Goal: Information Seeking & Learning: Learn about a topic

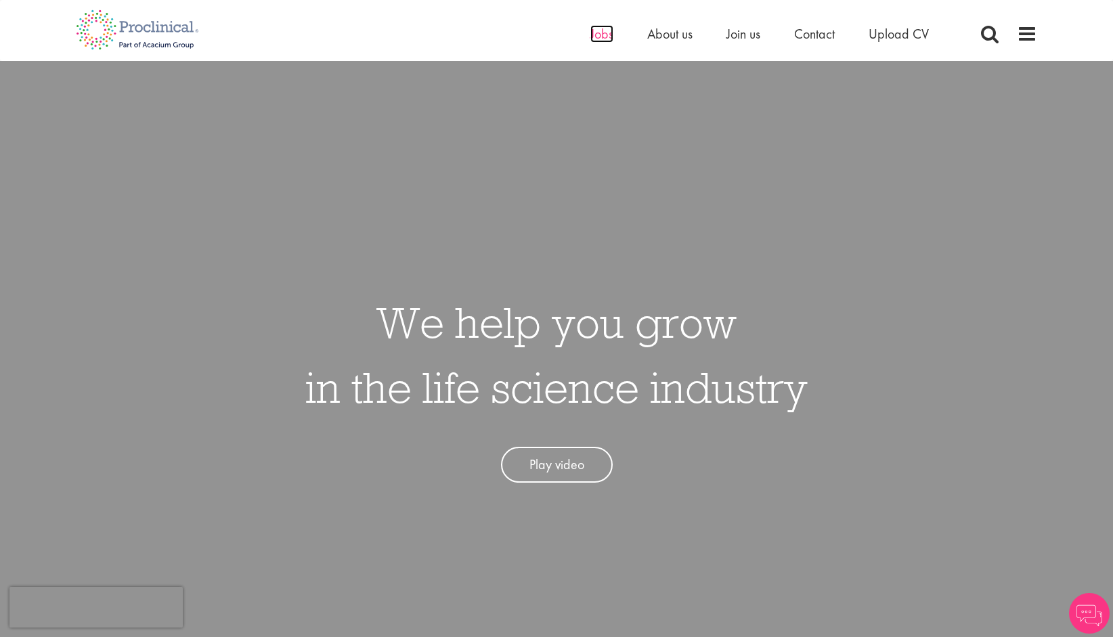
click at [602, 34] on span "Jobs" at bounding box center [601, 34] width 23 height 18
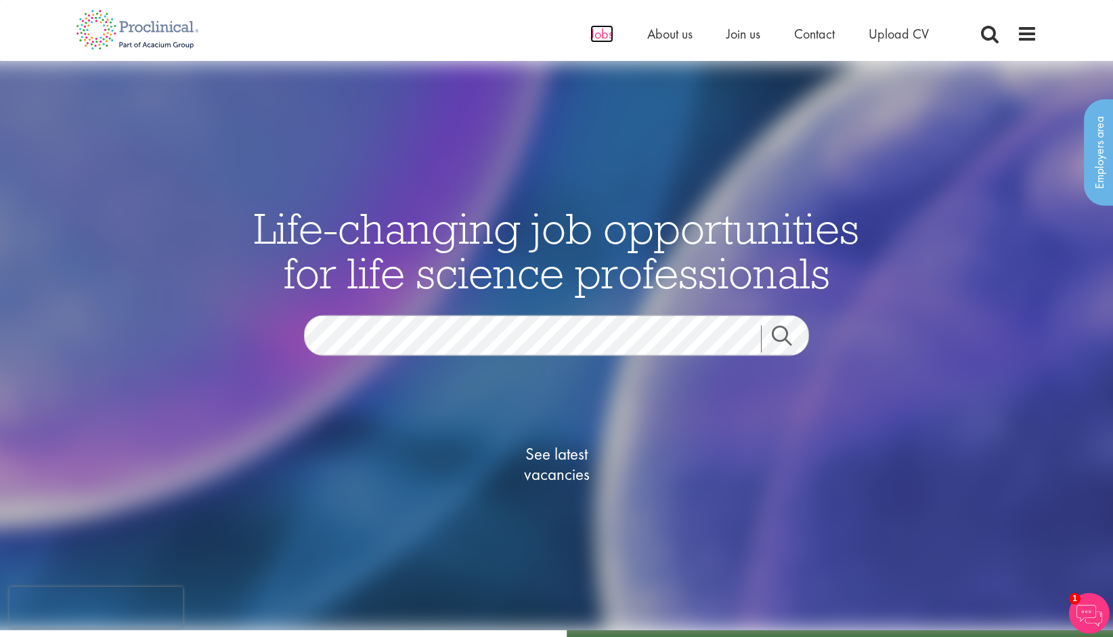
click at [605, 38] on span "Jobs" at bounding box center [601, 34] width 23 height 18
click at [563, 474] on span "See latest vacancies" at bounding box center [556, 463] width 135 height 41
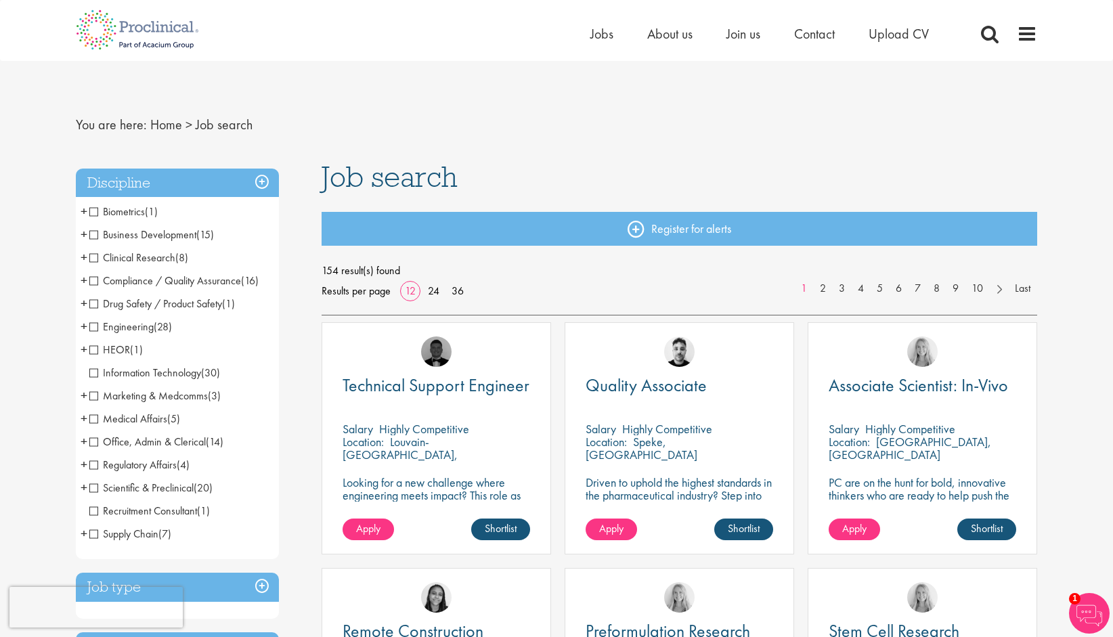
click at [109, 490] on span "Scientific & Preclinical" at bounding box center [141, 488] width 104 height 14
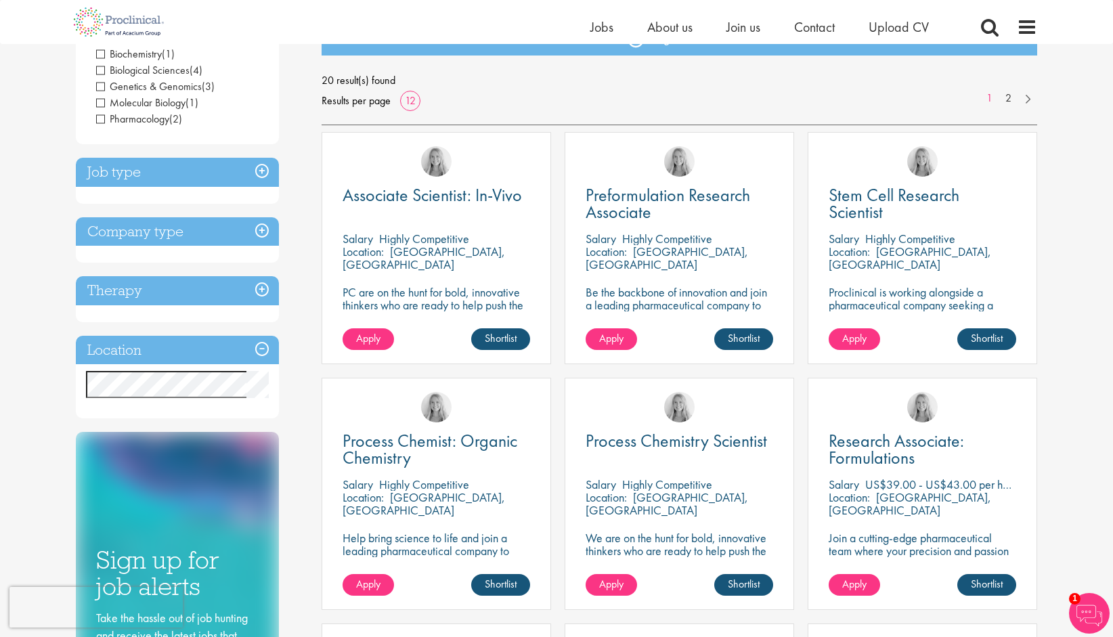
scroll to position [203, 0]
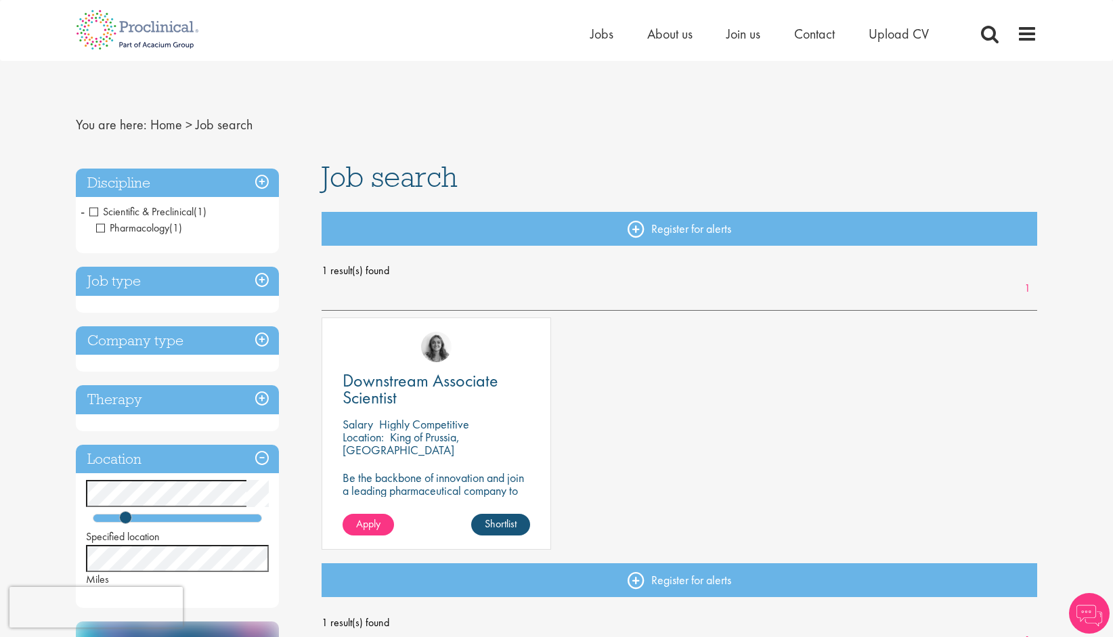
click at [102, 224] on span "Pharmacology" at bounding box center [132, 228] width 73 height 14
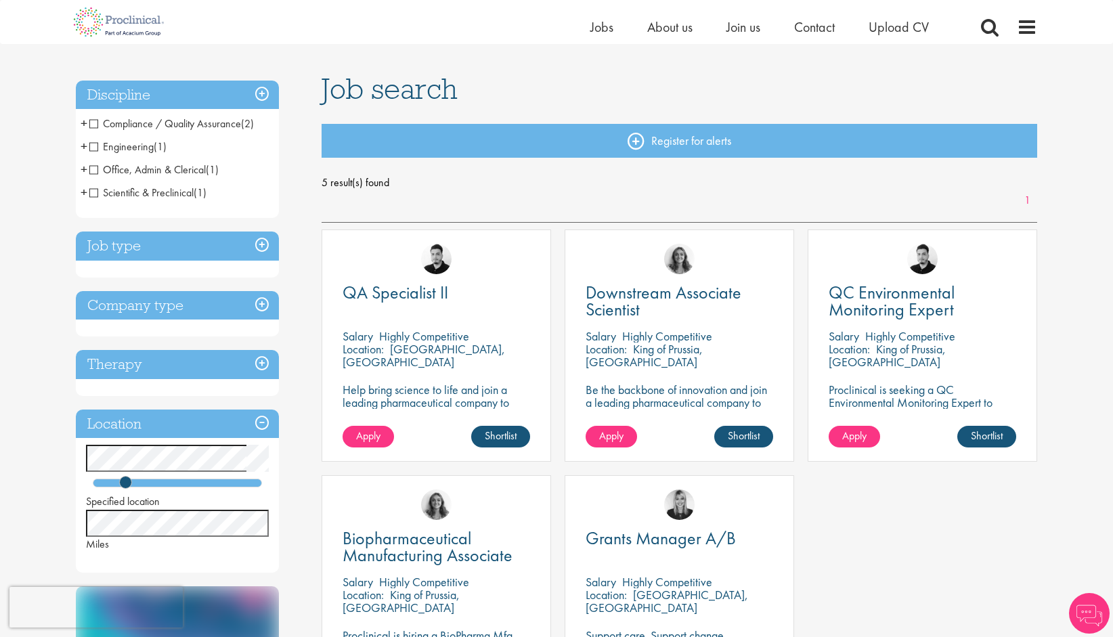
scroll to position [68, 0]
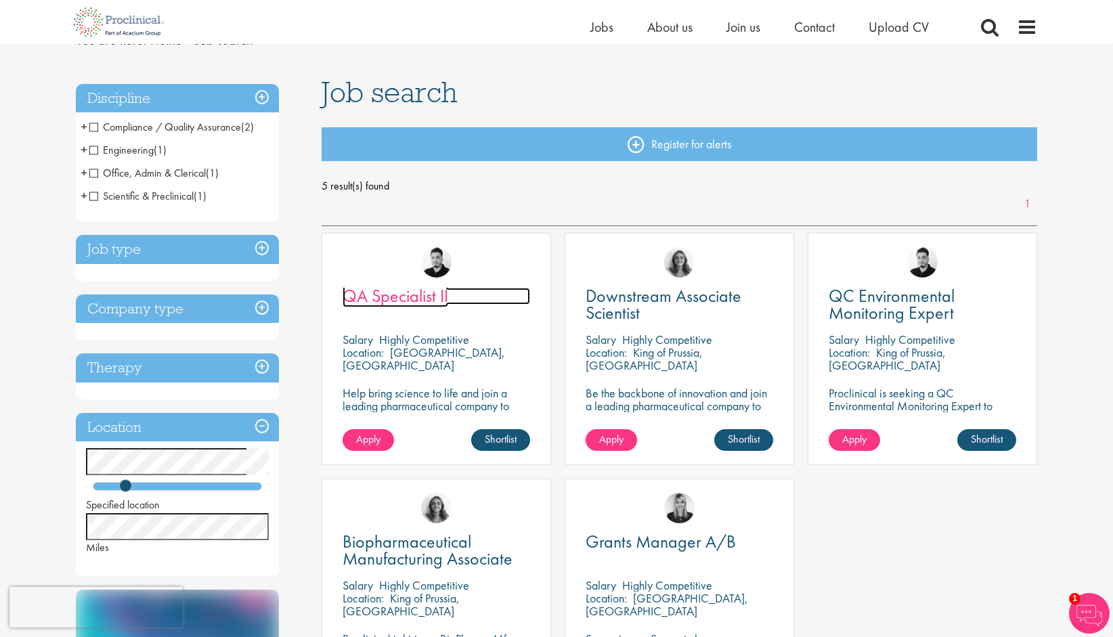
click at [414, 295] on span "QA Specialist II" at bounding box center [396, 295] width 106 height 23
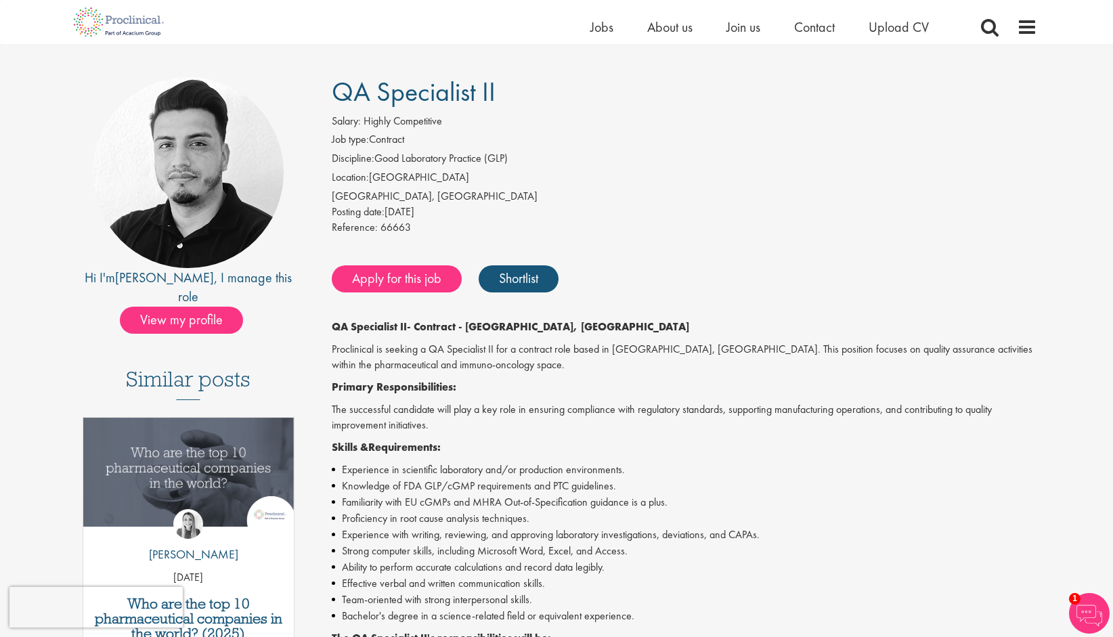
scroll to position [68, 0]
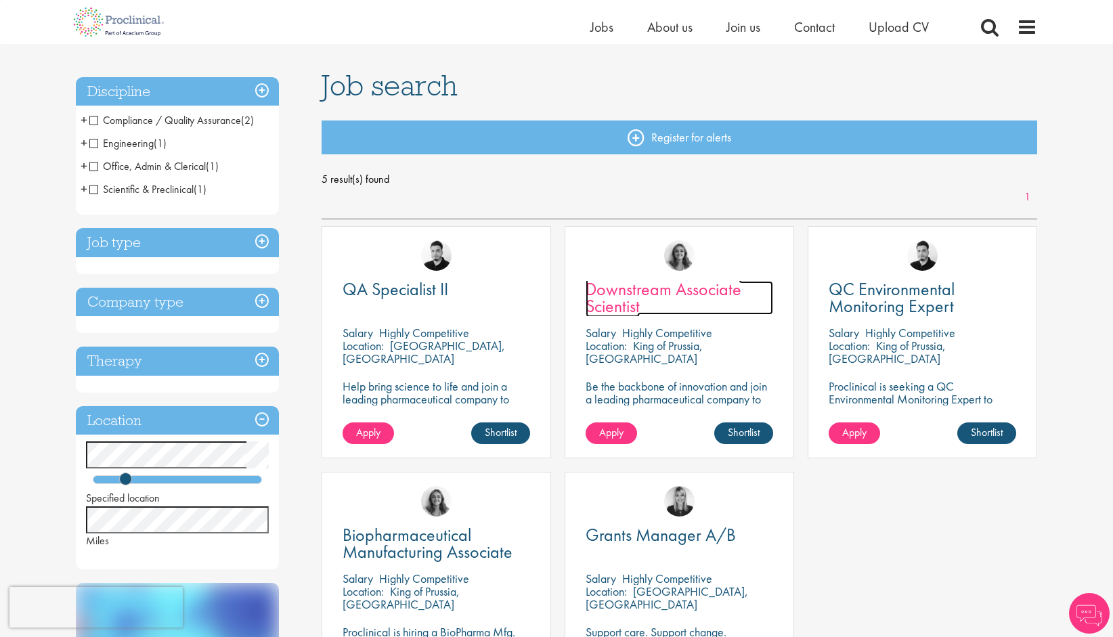
click at [666, 295] on span "Downstream Associate Scientist" at bounding box center [664, 298] width 156 height 40
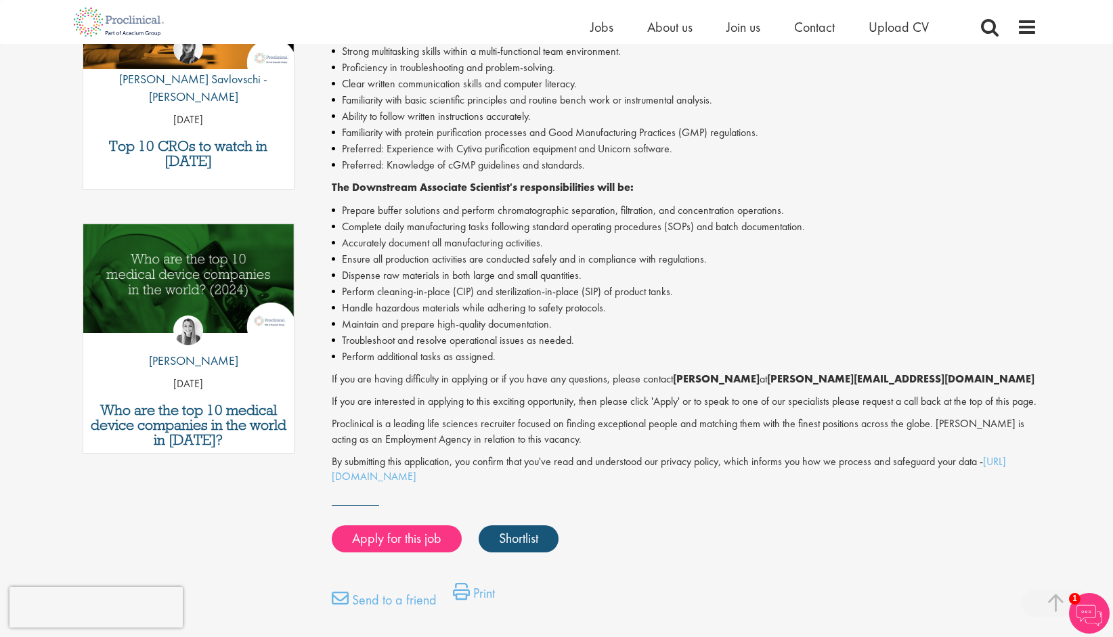
scroll to position [542, 0]
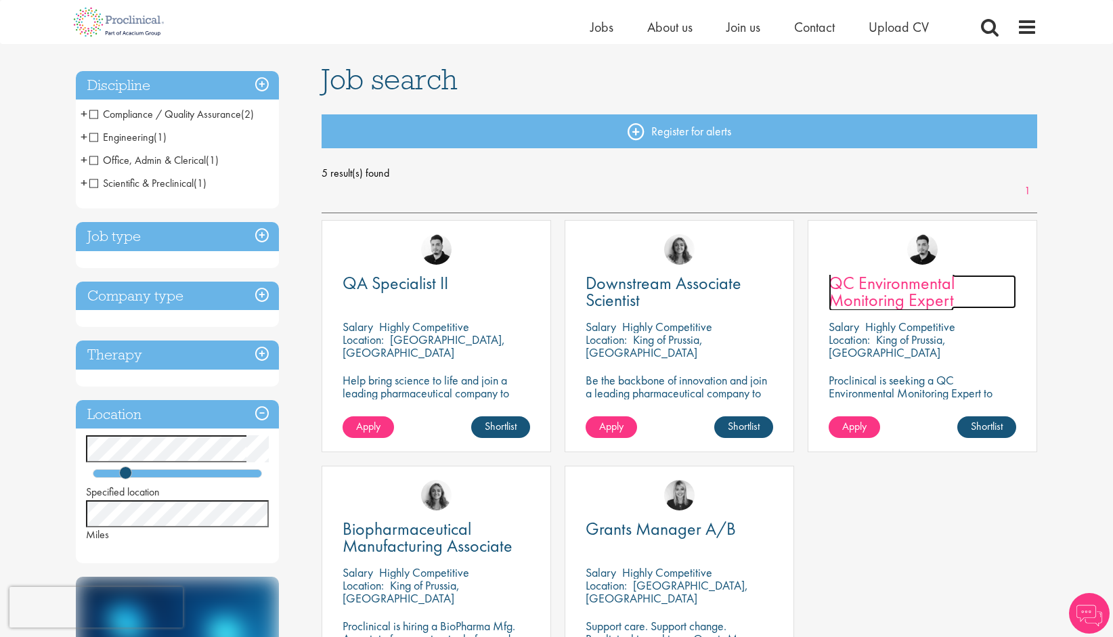
click at [916, 298] on span "QC Environmental Monitoring Expert" at bounding box center [892, 292] width 126 height 40
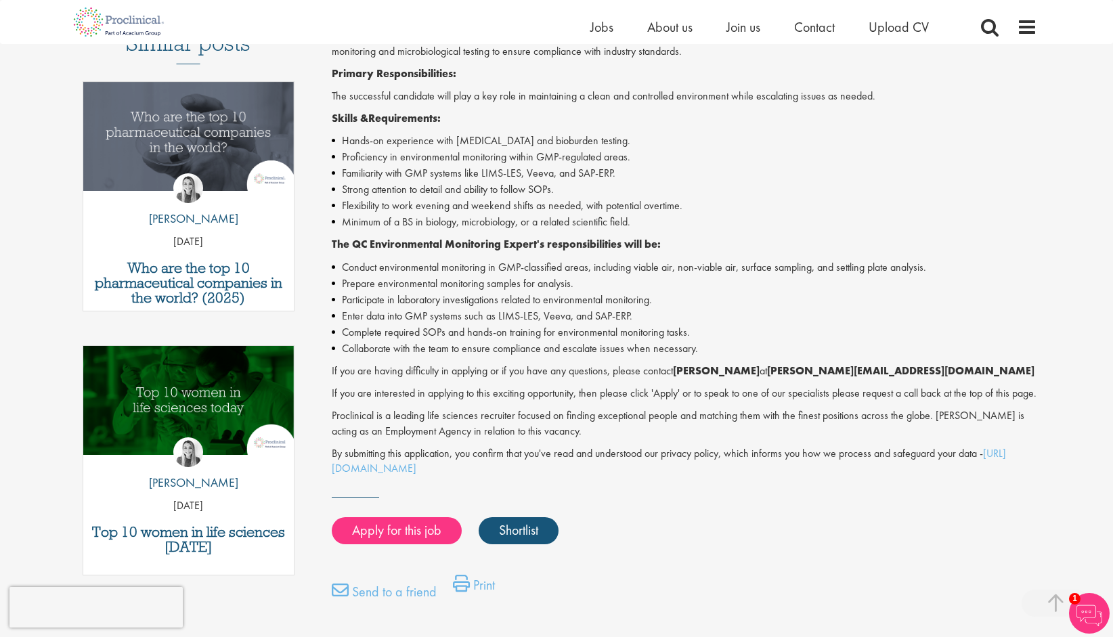
scroll to position [406, 0]
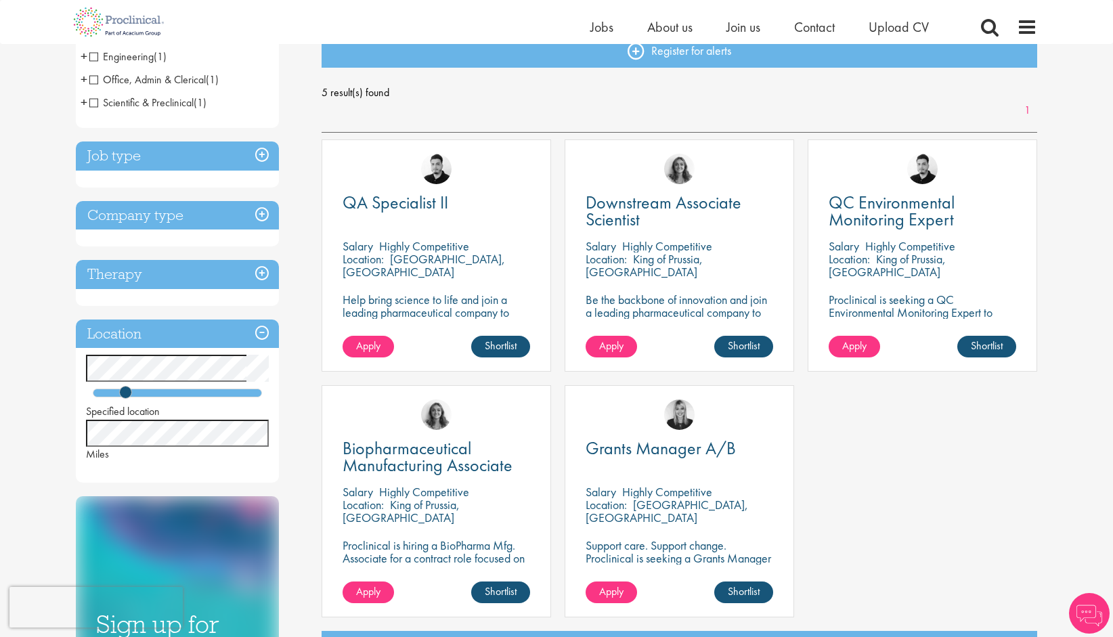
scroll to position [359, 0]
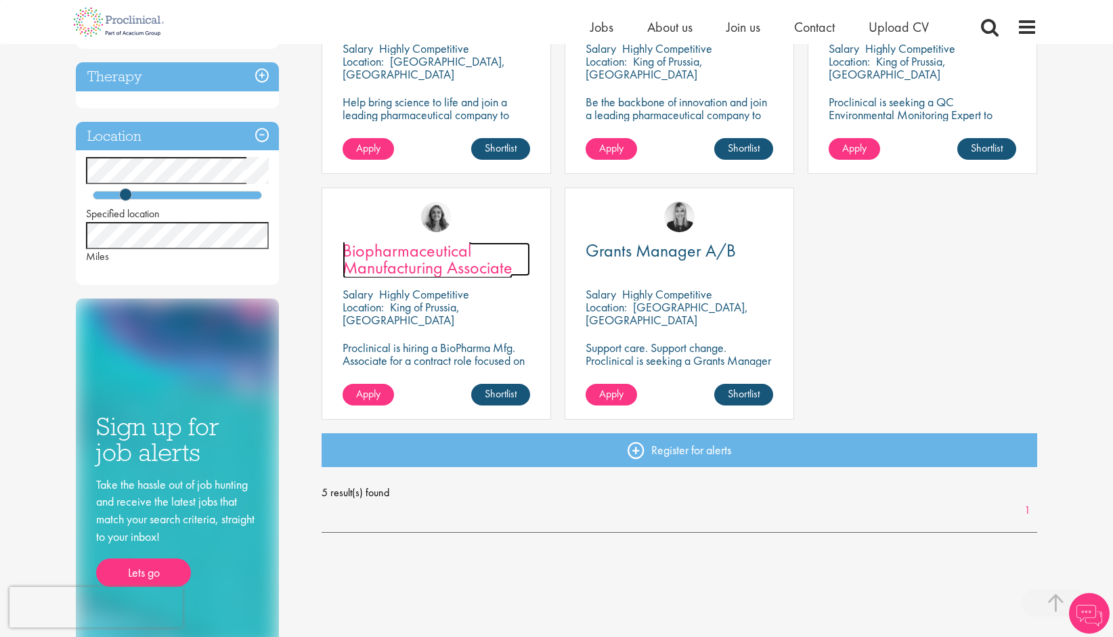
click at [412, 259] on span "Biopharmaceutical Manufacturing Associate" at bounding box center [428, 259] width 170 height 40
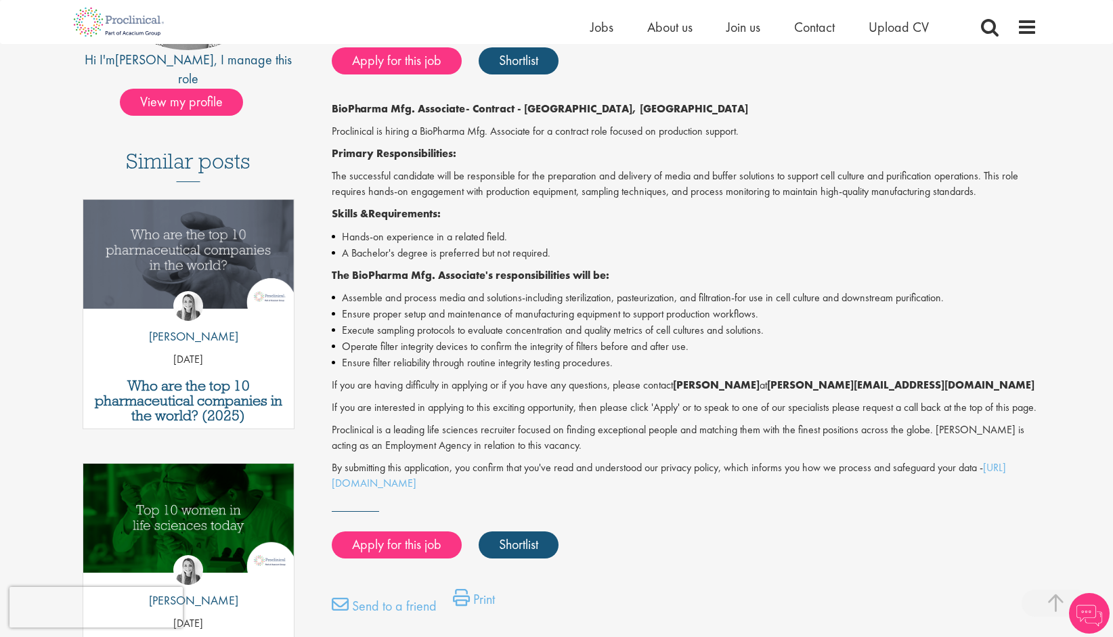
scroll to position [339, 0]
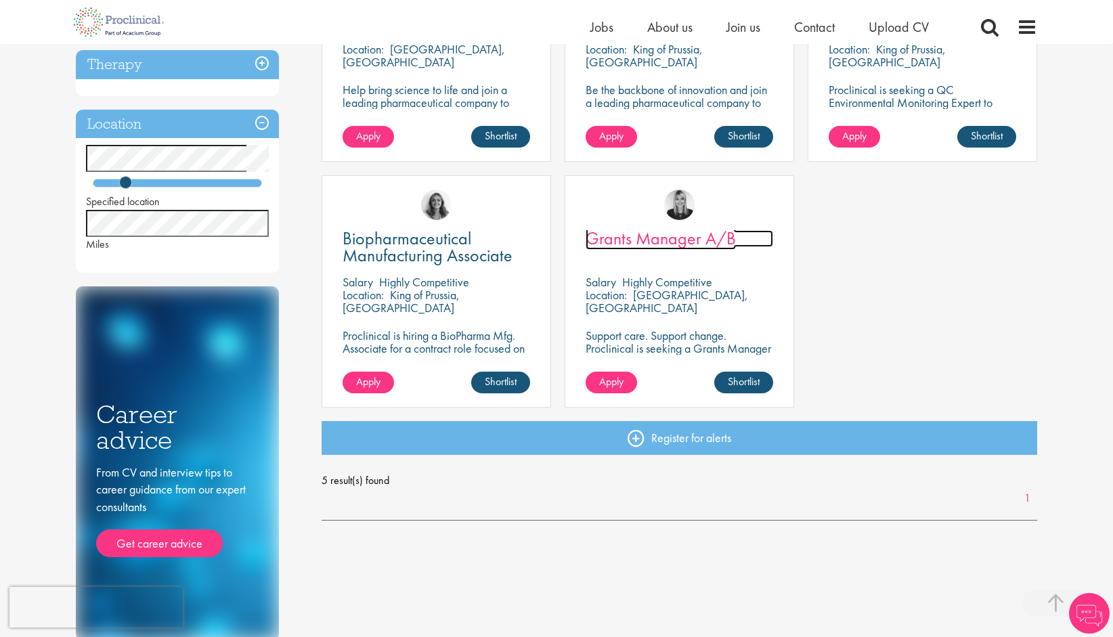
click at [678, 246] on span "Grants Manager A/B" at bounding box center [661, 238] width 150 height 23
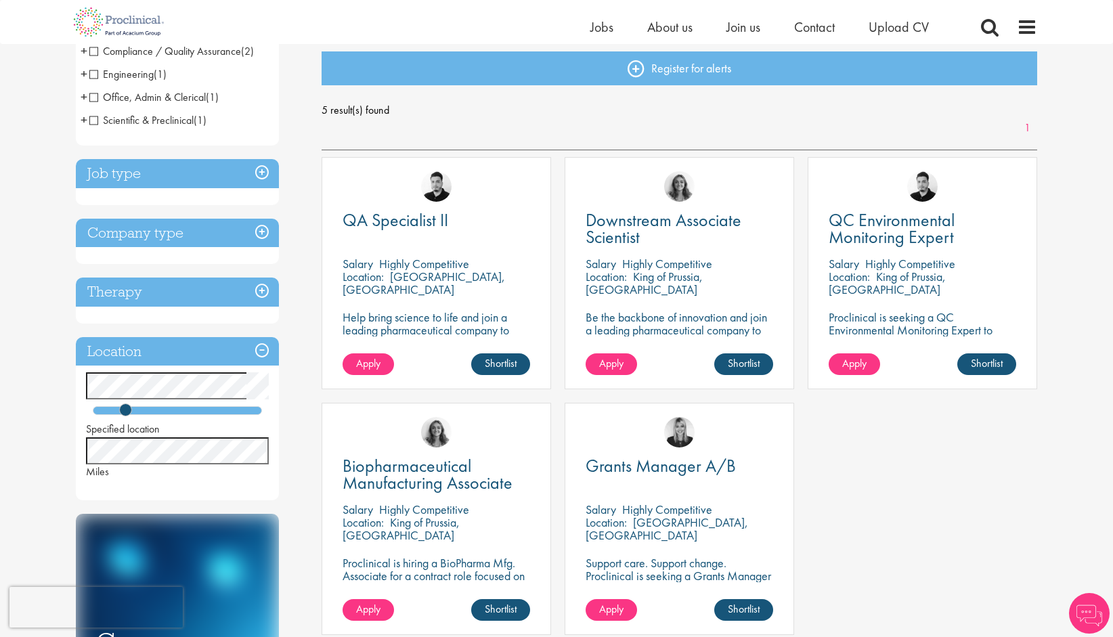
scroll to position [154, 0]
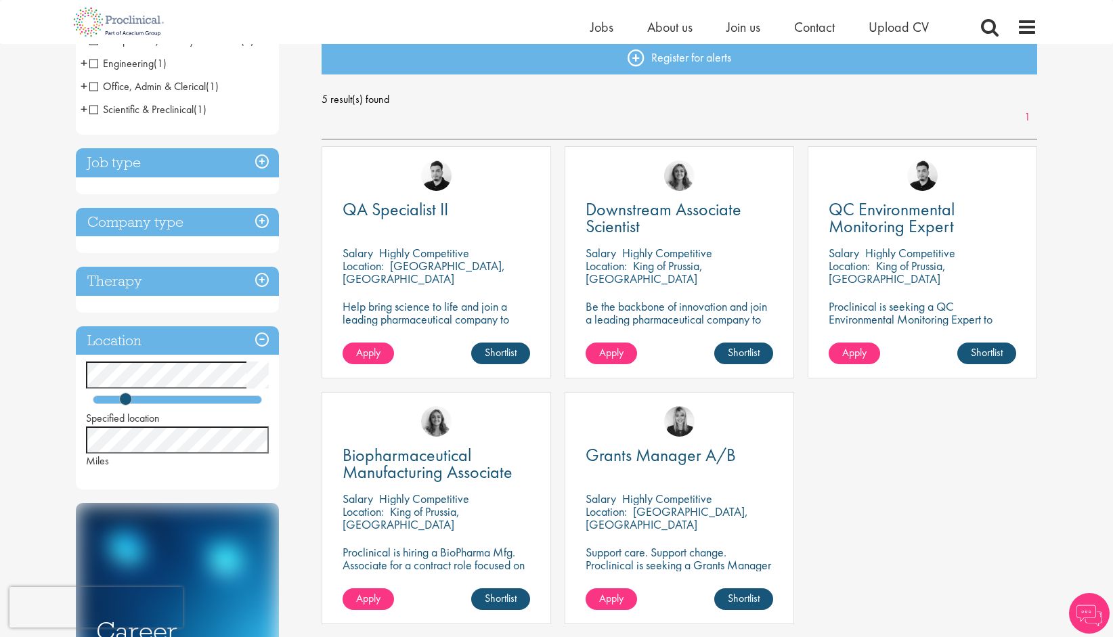
click at [64, 436] on div "You are here: Home > Job search Discipline Compliance / Quality Assurance (2) -…" at bounding box center [556, 564] width 1113 height 1437
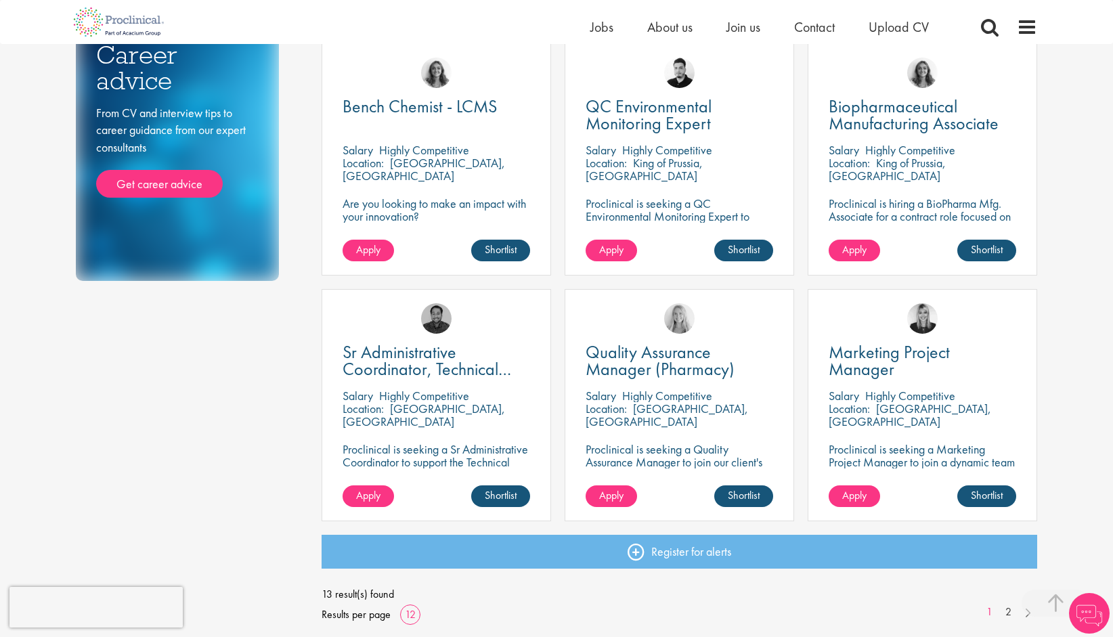
scroll to position [745, 0]
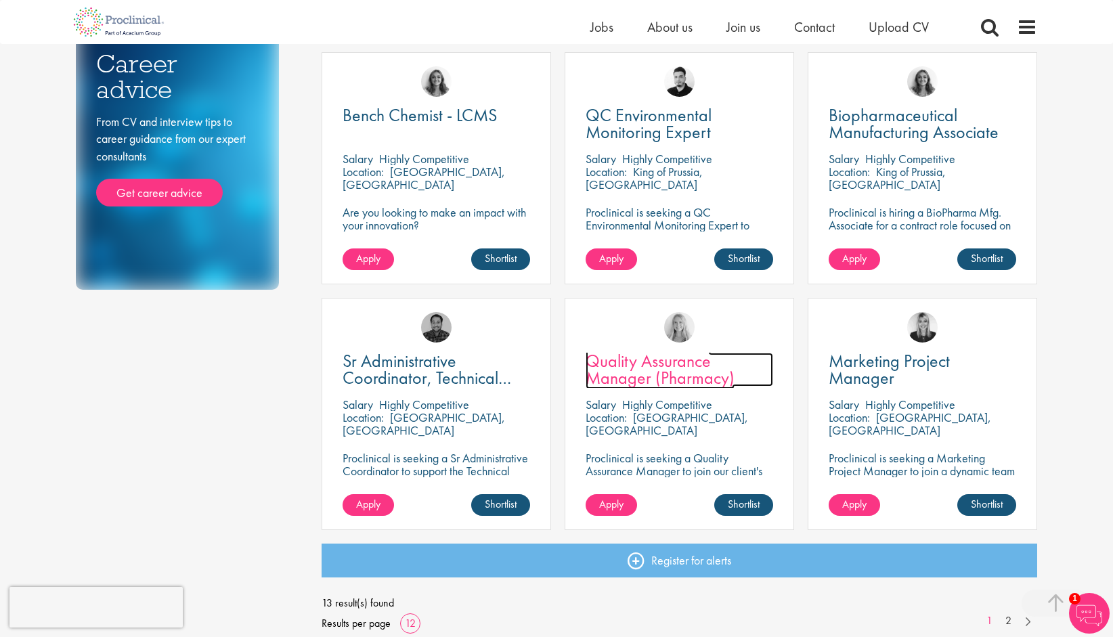
click at [655, 378] on span "Quality Assurance Manager (Pharmacy)" at bounding box center [660, 369] width 149 height 40
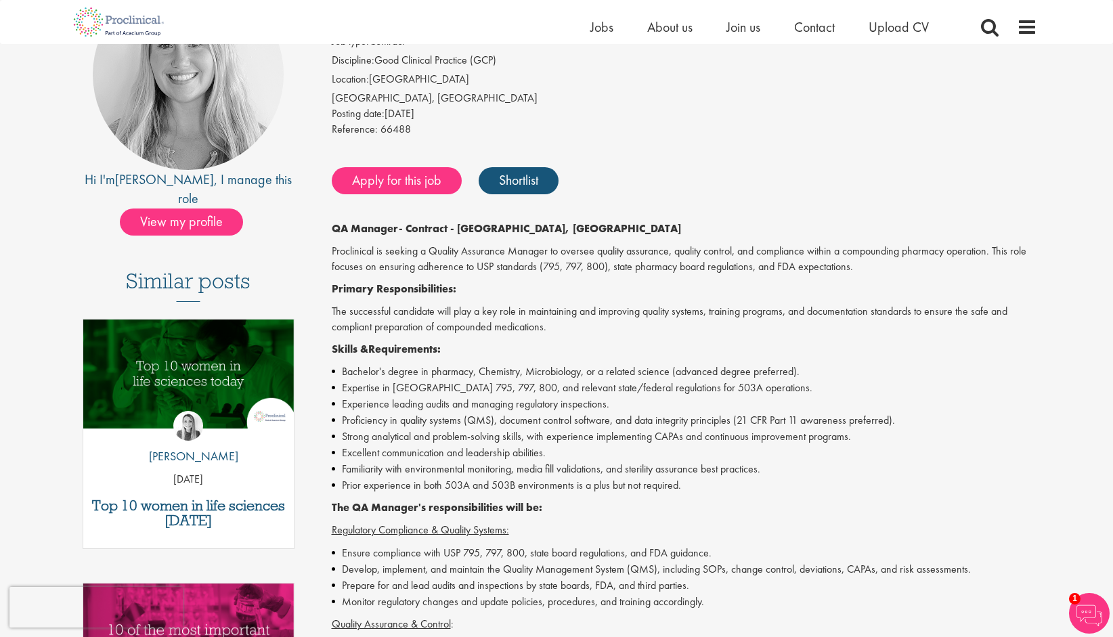
scroll to position [68, 0]
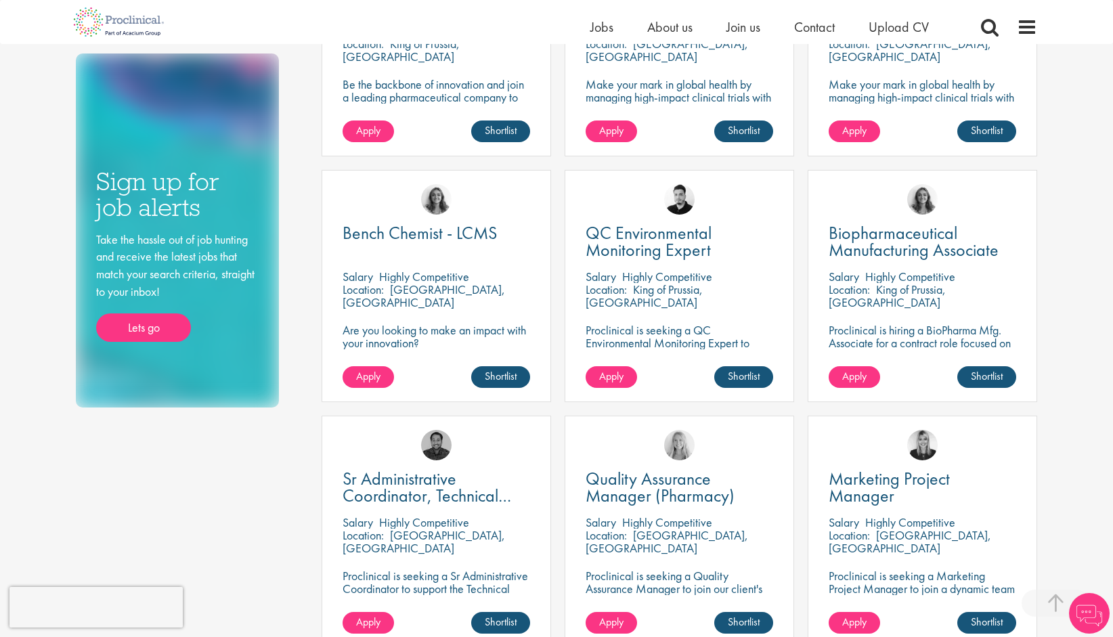
scroll to position [573, 0]
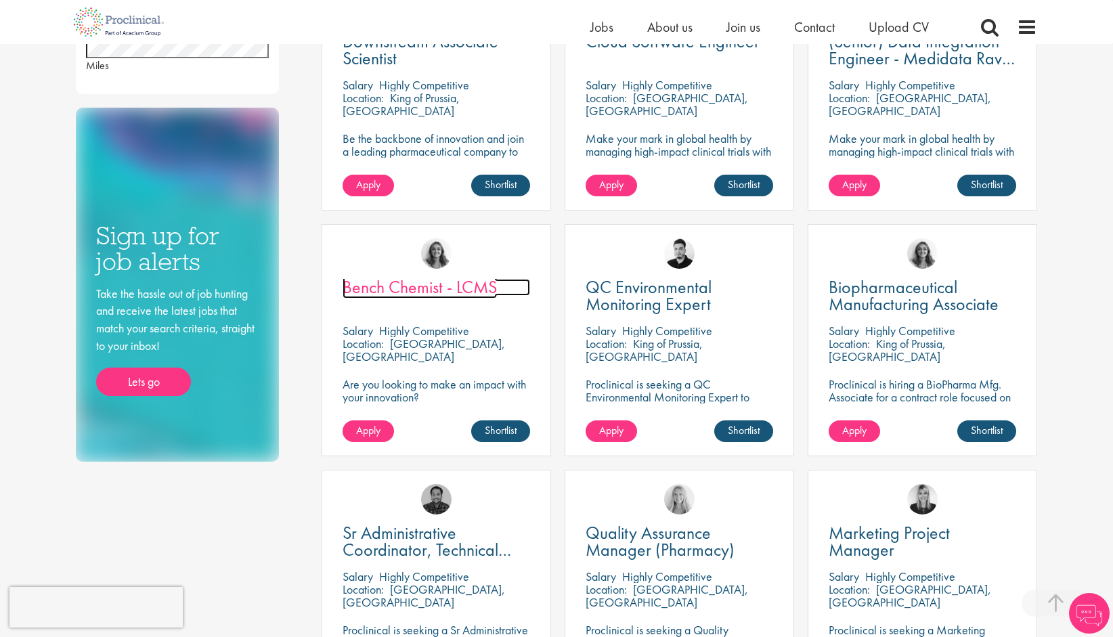
click at [427, 292] on span "Bench Chemist - LCMS" at bounding box center [420, 287] width 154 height 23
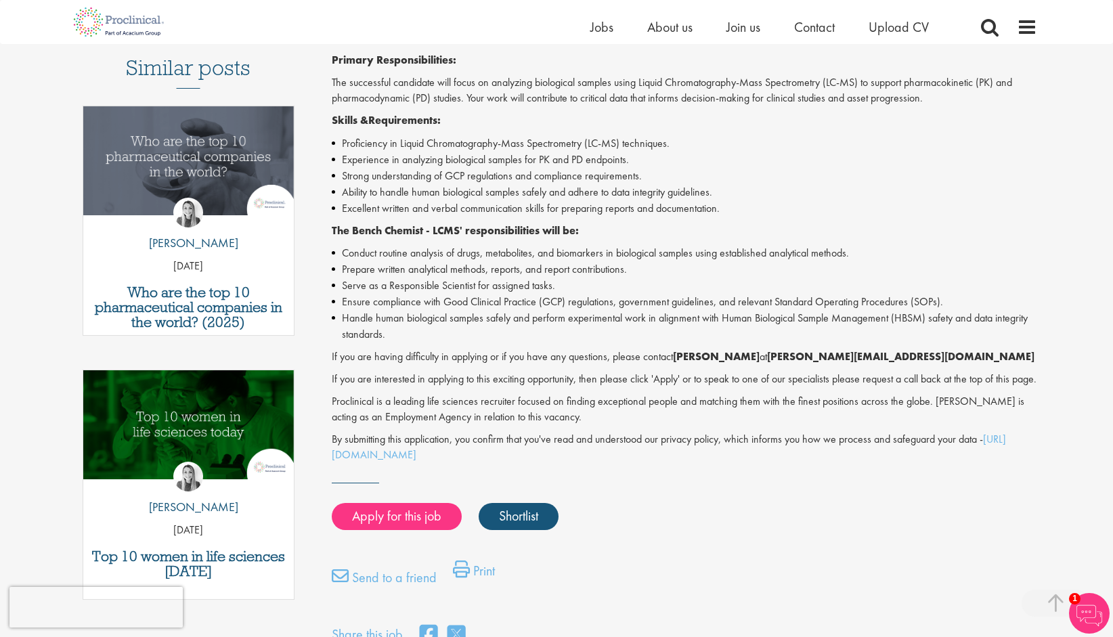
scroll to position [339, 0]
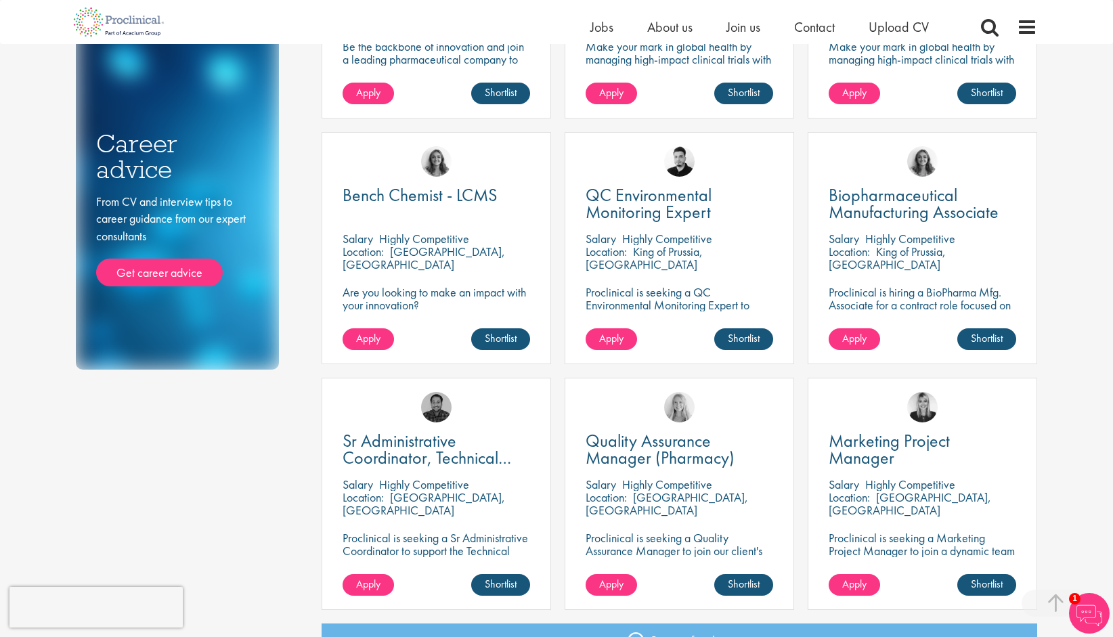
scroll to position [708, 0]
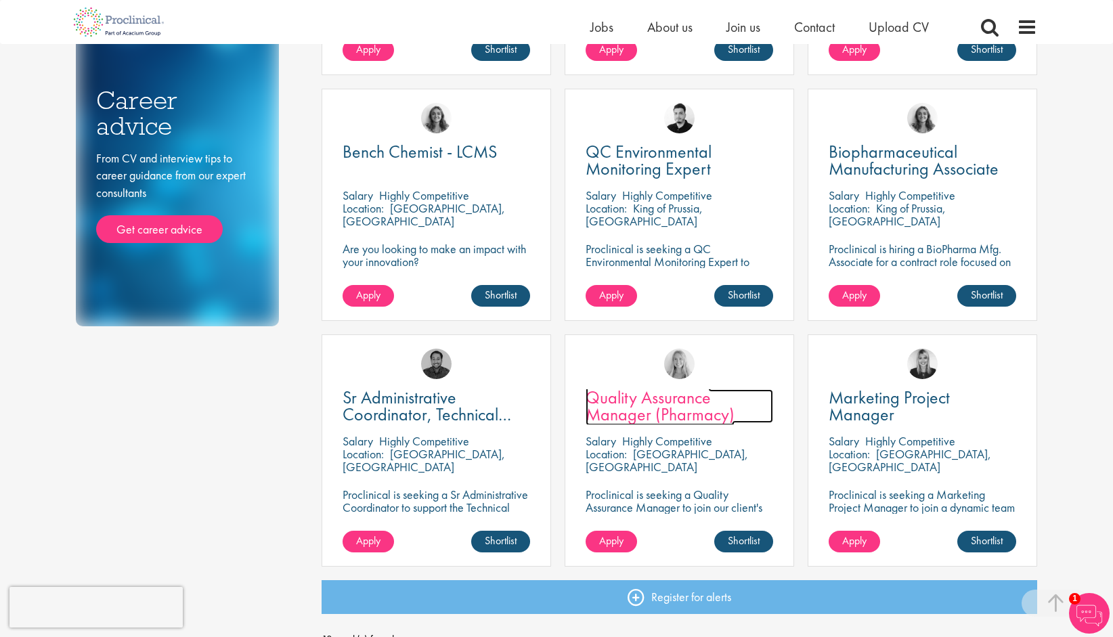
click at [657, 417] on span "Quality Assurance Manager (Pharmacy)" at bounding box center [660, 406] width 149 height 40
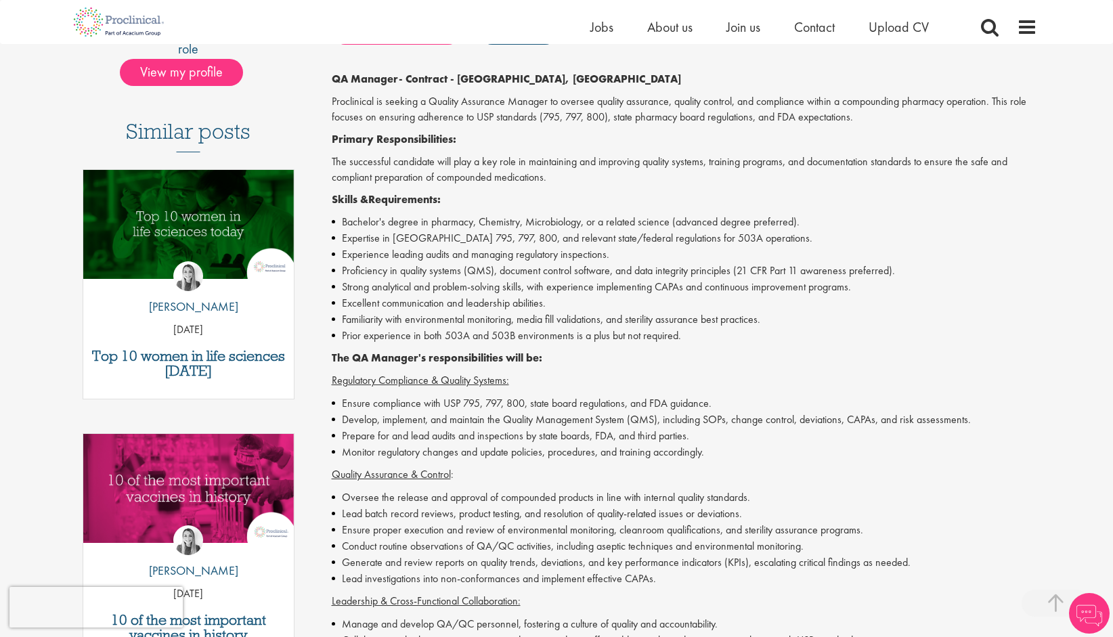
scroll to position [339, 0]
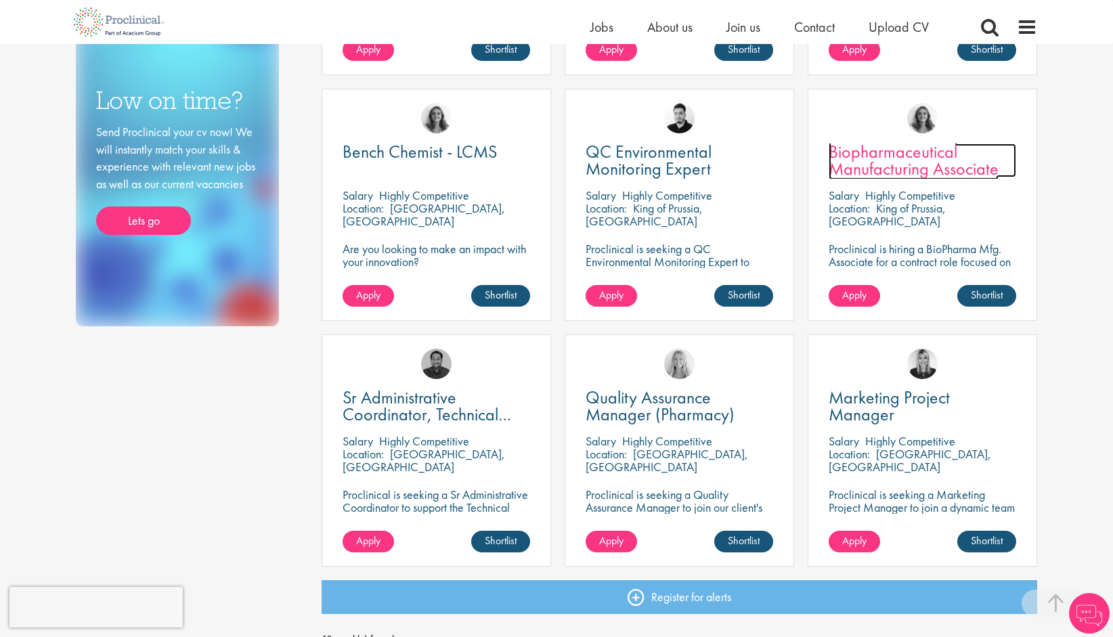
click at [929, 173] on span "Biopharmaceutical Manufacturing Associate" at bounding box center [914, 160] width 170 height 40
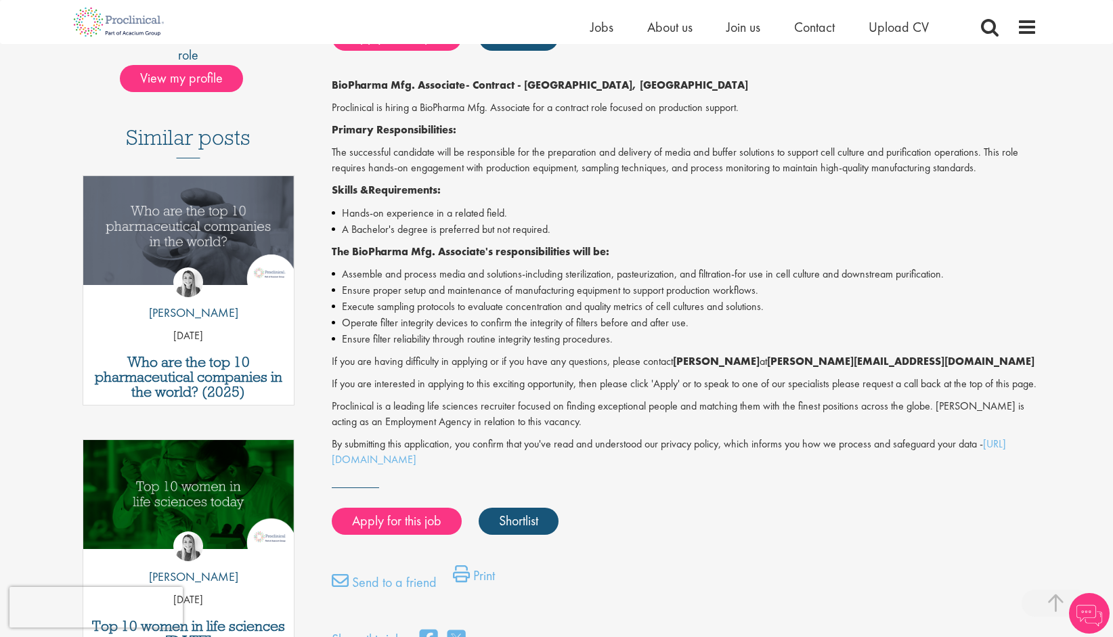
scroll to position [271, 0]
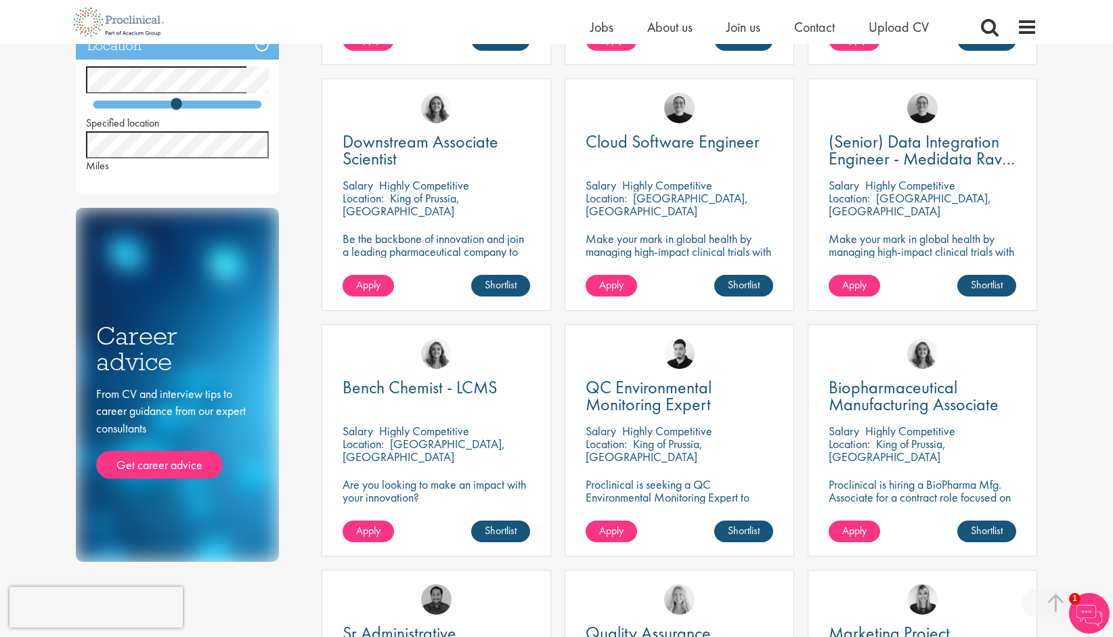
scroll to position [444, 0]
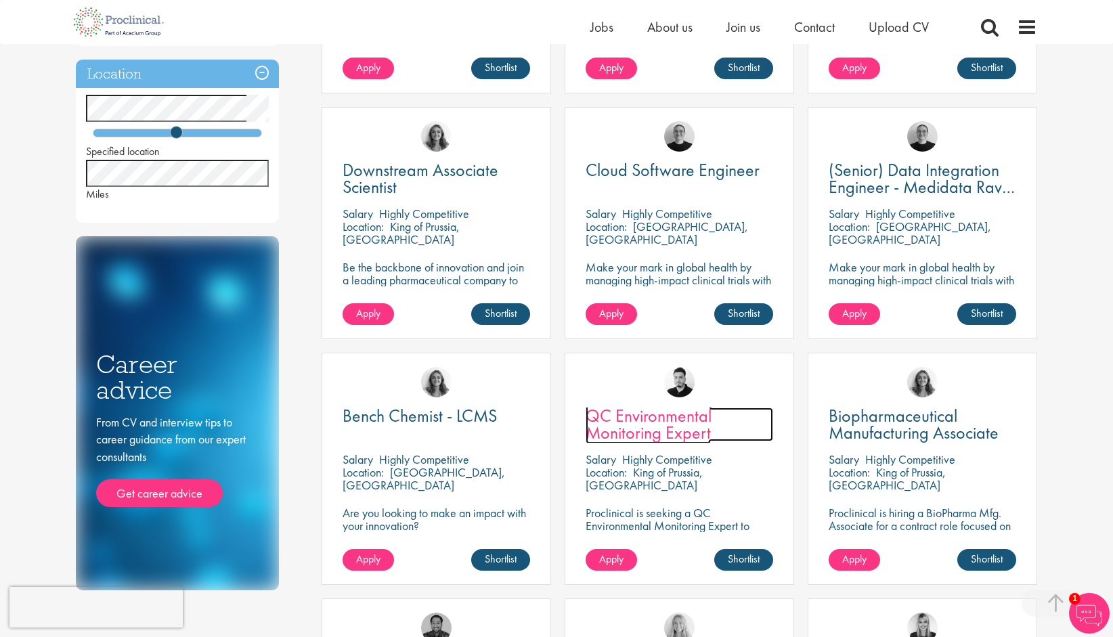
click at [648, 418] on span "QC Environmental Monitoring Expert" at bounding box center [649, 424] width 126 height 40
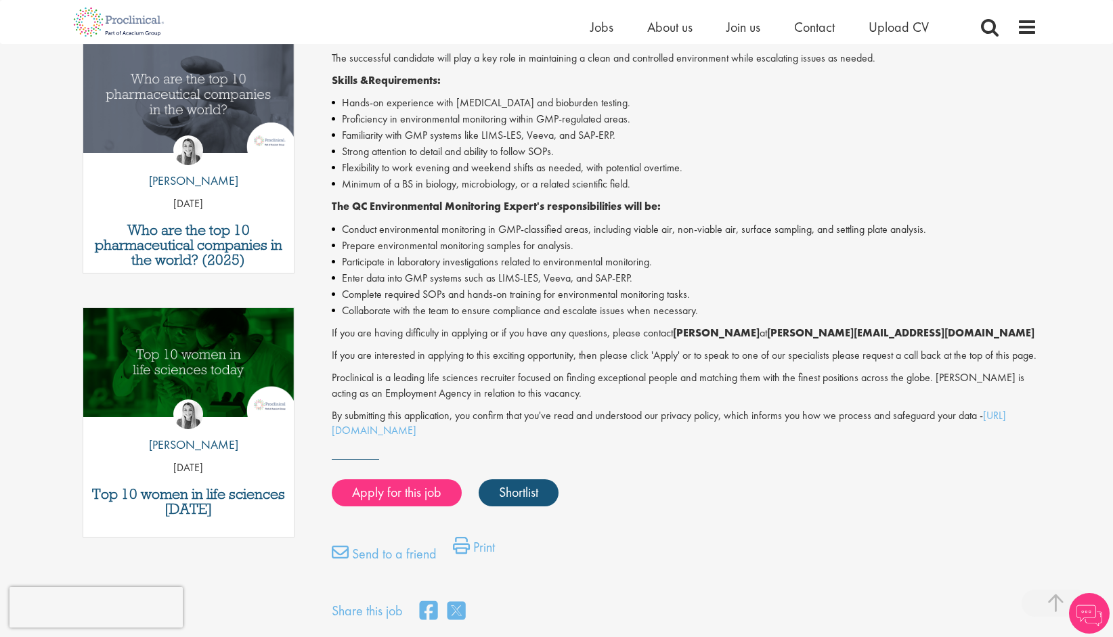
scroll to position [406, 0]
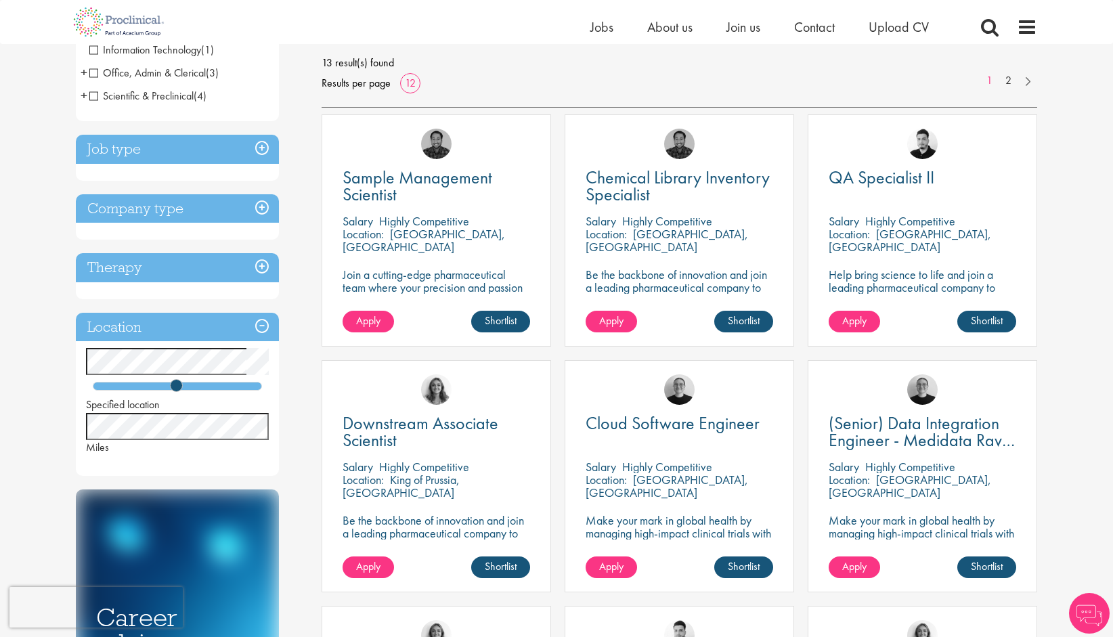
scroll to position [123, 0]
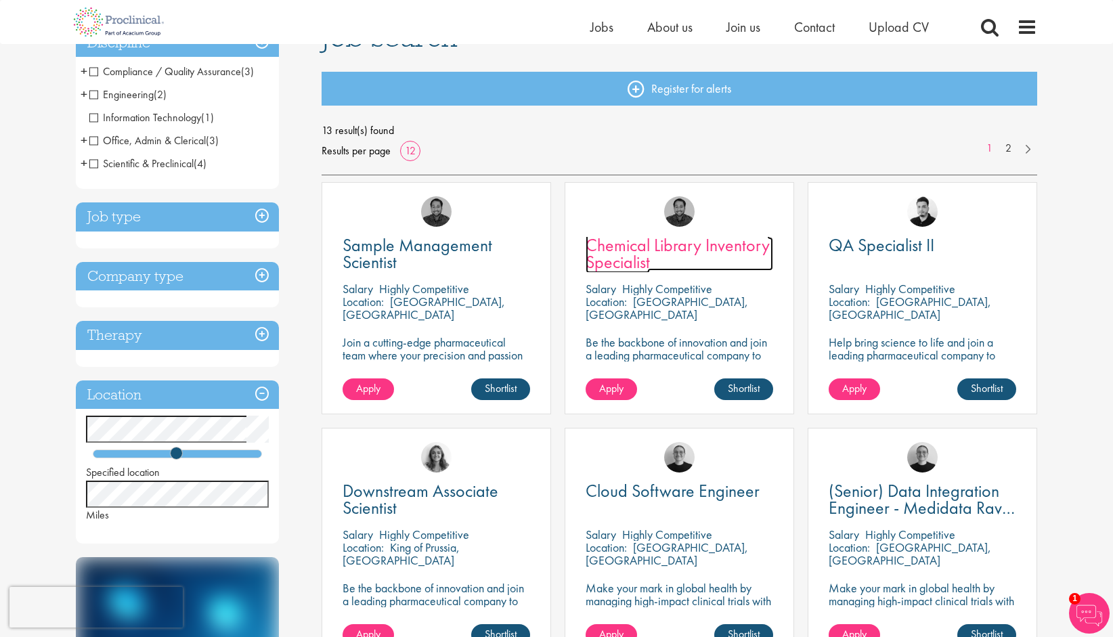
click at [676, 249] on span "Chemical Library Inventory Specialist" at bounding box center [678, 254] width 184 height 40
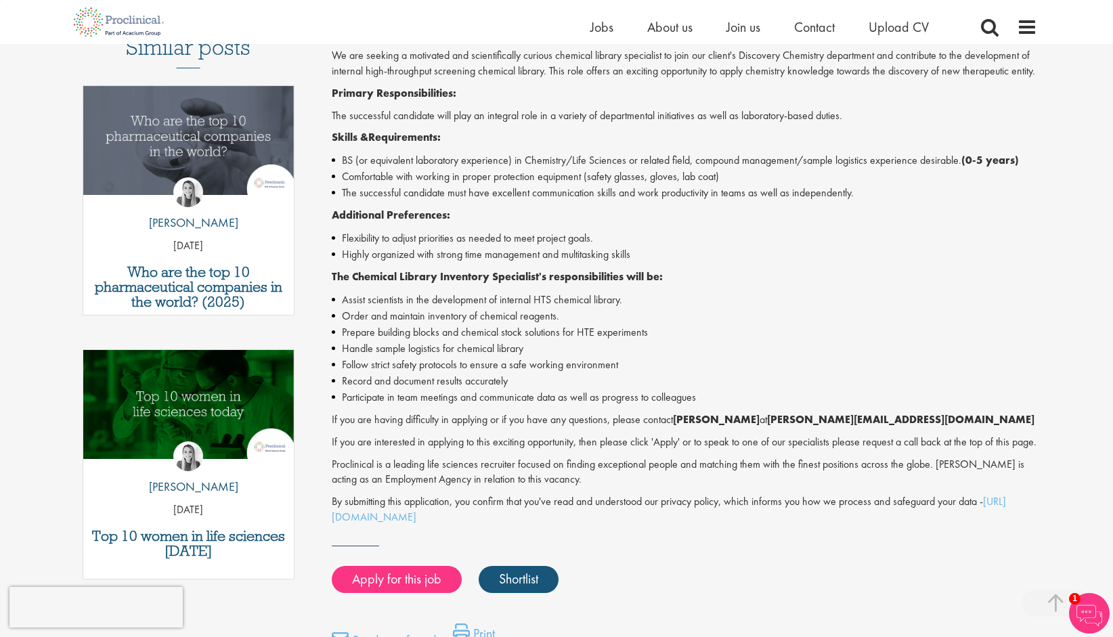
scroll to position [339, 0]
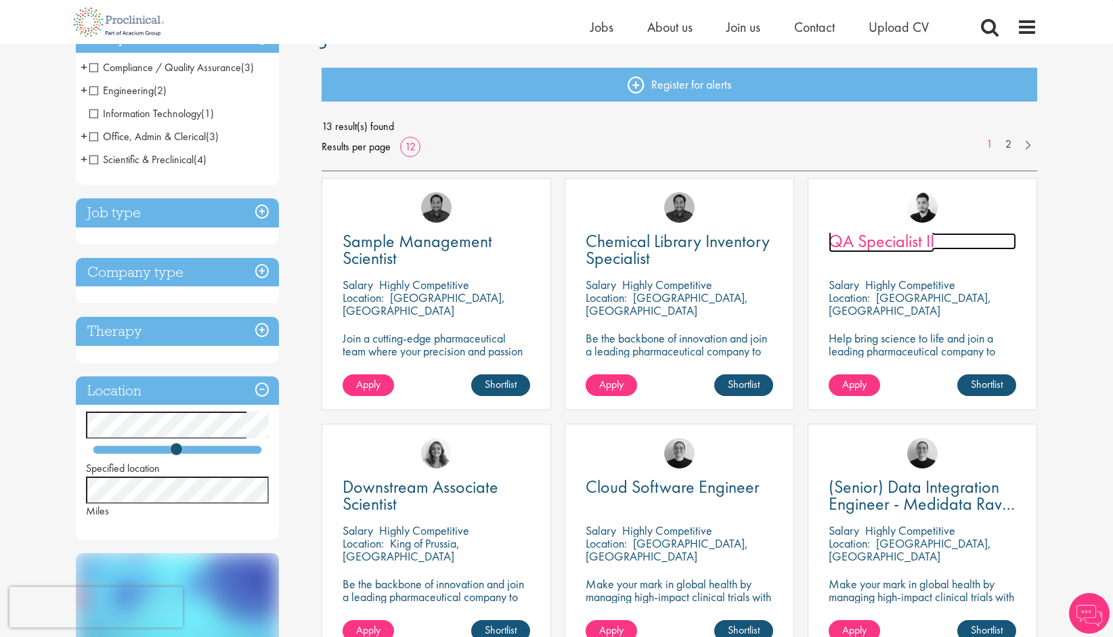
click at [884, 242] on span "QA Specialist II" at bounding box center [882, 241] width 106 height 23
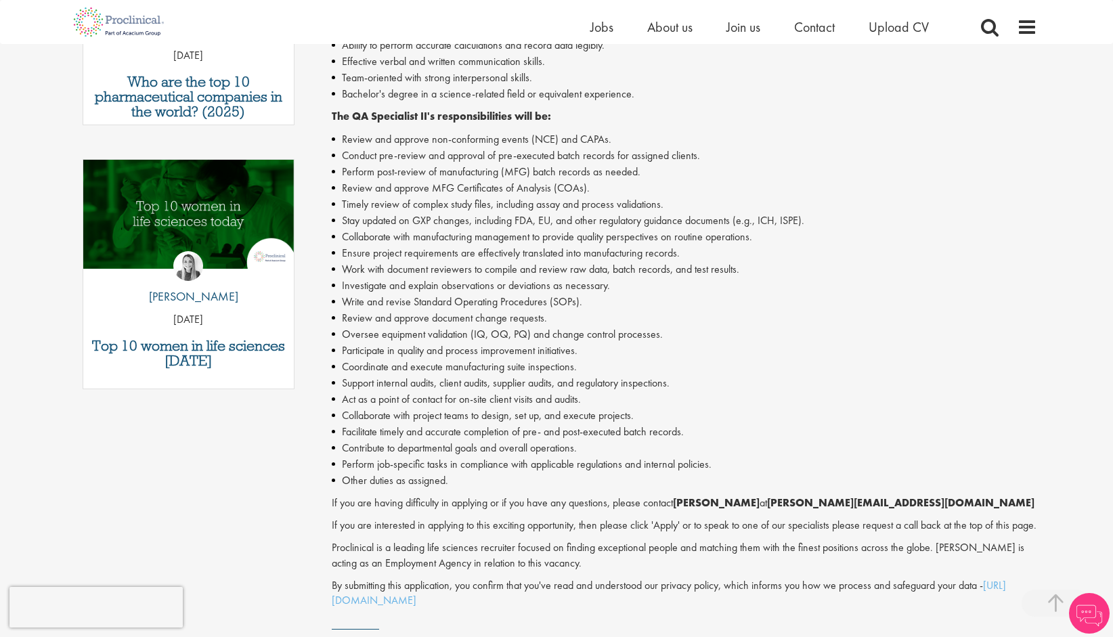
scroll to position [542, 0]
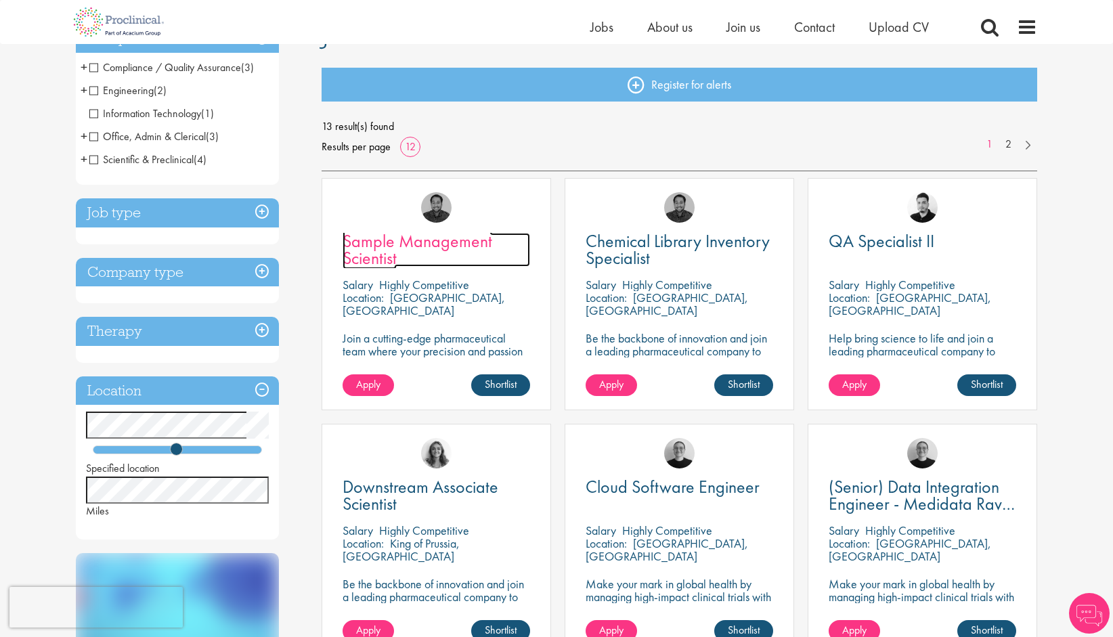
click at [410, 246] on span "Sample Management Scientist" at bounding box center [418, 250] width 150 height 40
